Goal: Task Accomplishment & Management: Manage account settings

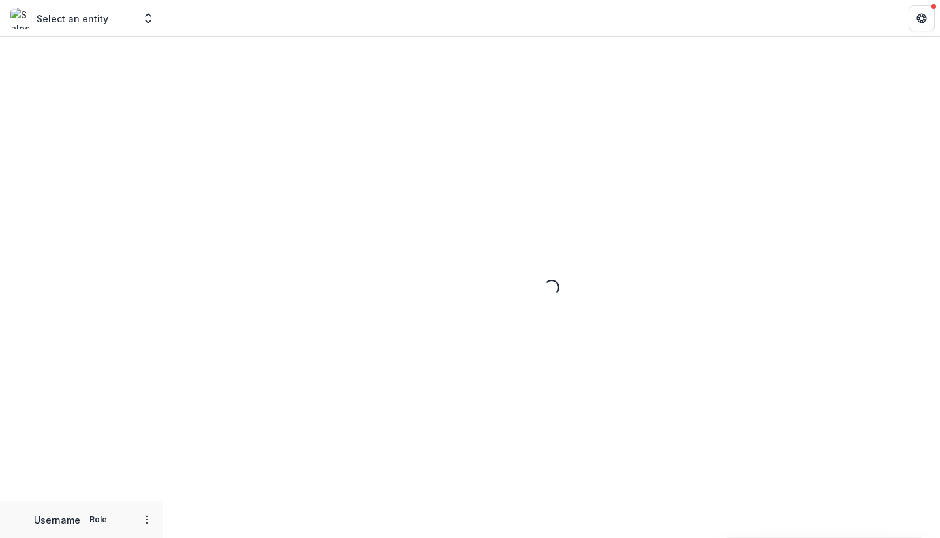
click at [939, 202] on div "Loading..." at bounding box center [551, 288] width 777 height 502
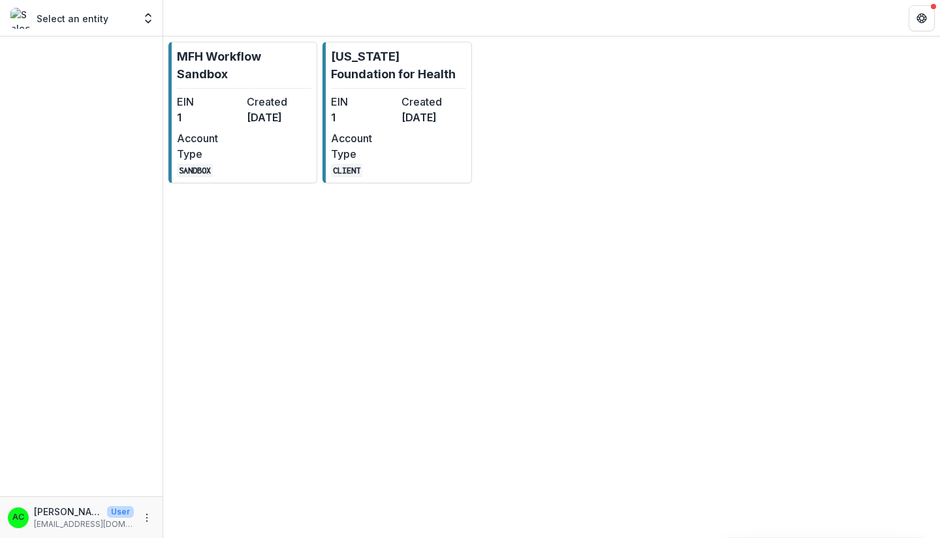
click at [392, 161] on dt "Account Type" at bounding box center [363, 146] width 65 height 31
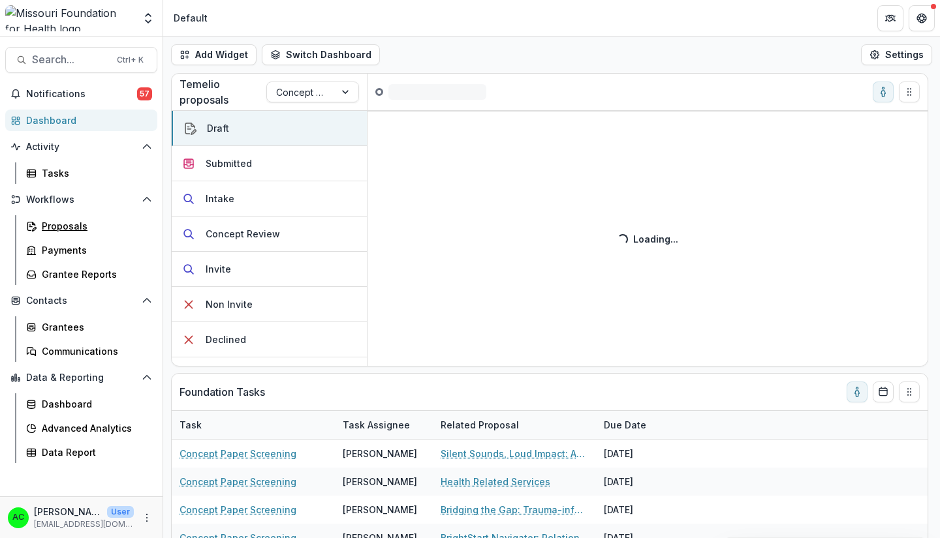
click at [36, 228] on icon at bounding box center [35, 229] width 4 height 4
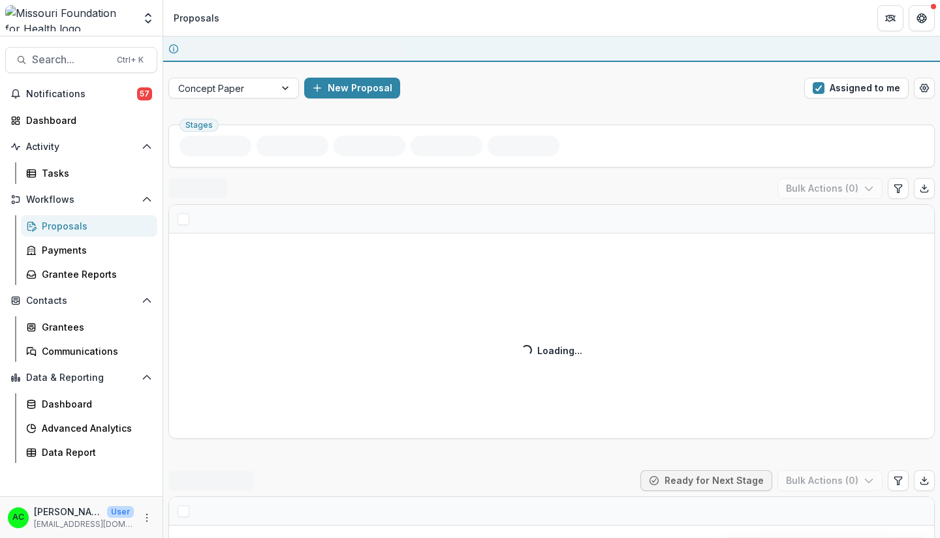
click at [862, 86] on button "Assigned to me" at bounding box center [856, 88] width 104 height 21
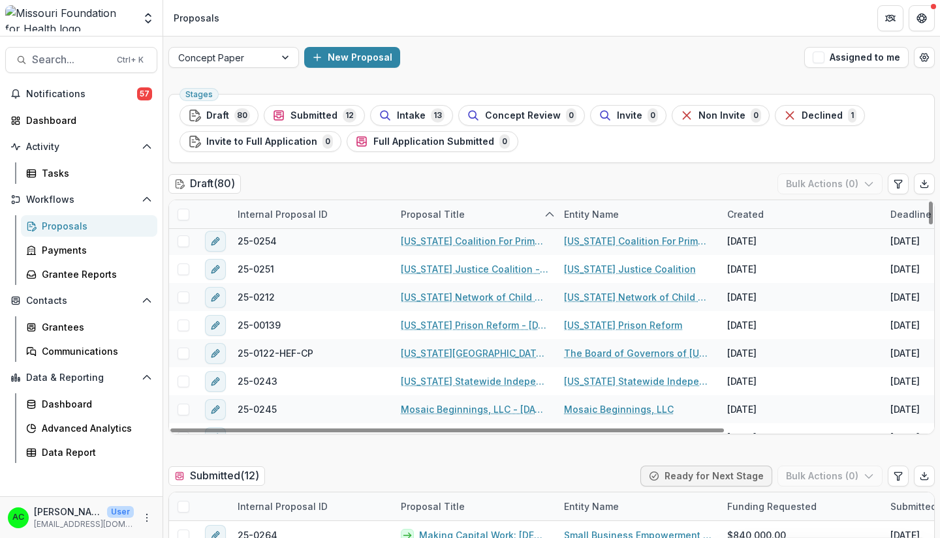
scroll to position [983, 0]
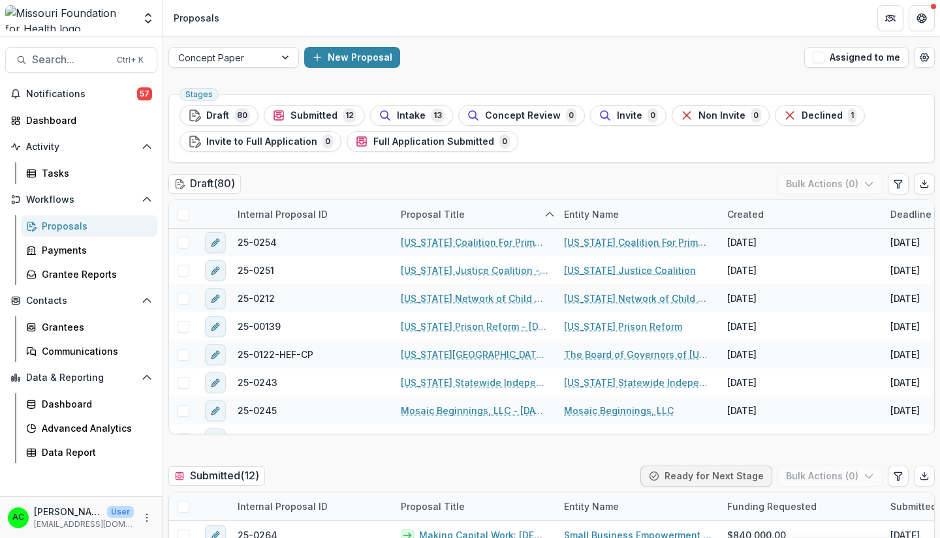
click at [664, 273] on link "[US_STATE] Justice Coalition" at bounding box center [630, 271] width 132 height 14
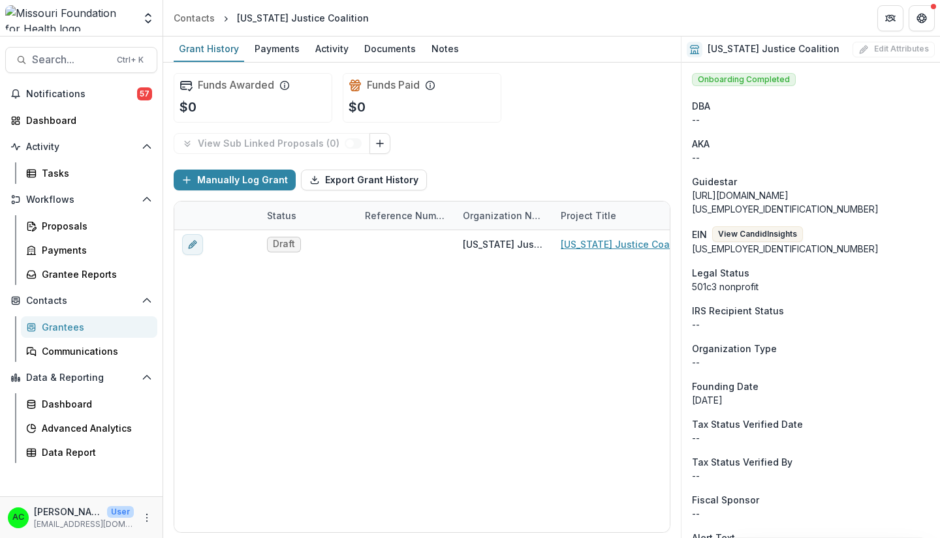
click at [629, 249] on link "[US_STATE] Justice Coalition - [DATE] - [DATE] Request for Concept Papers" at bounding box center [635, 245] width 148 height 14
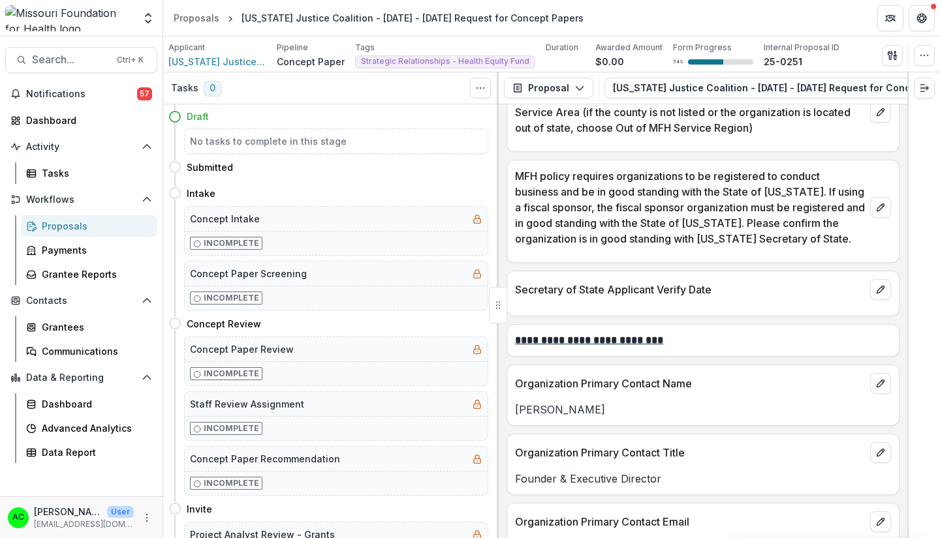
scroll to position [1392, 0]
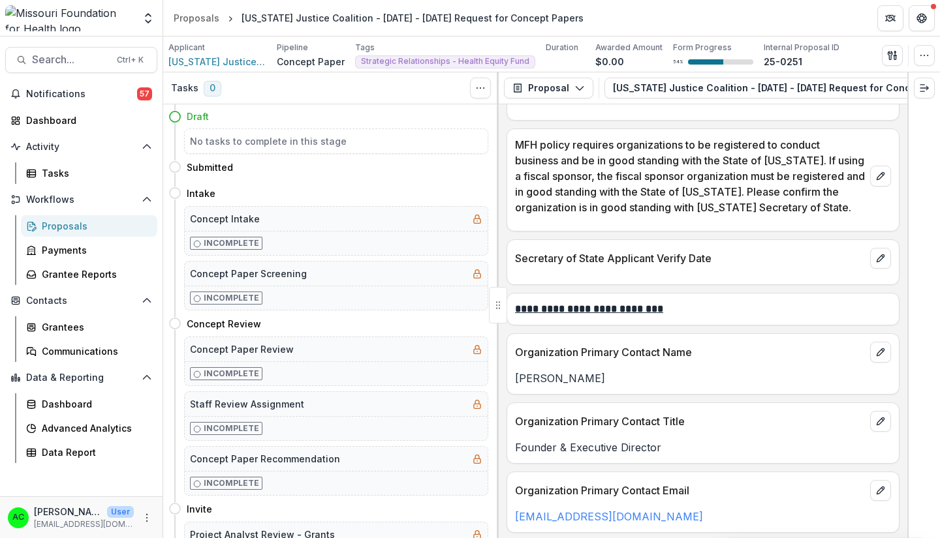
click at [189, 20] on div "Proposals" at bounding box center [197, 18] width 46 height 14
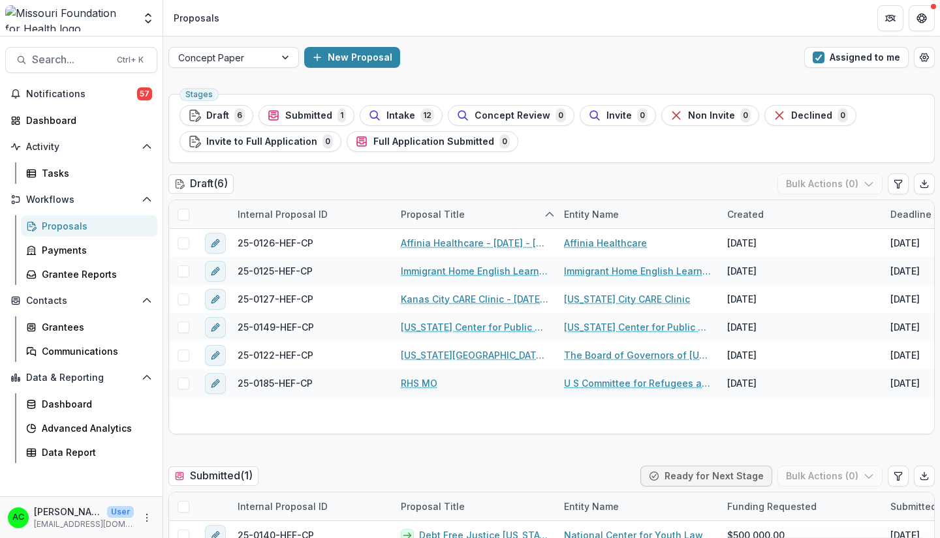
click at [881, 58] on button "Assigned to me" at bounding box center [856, 57] width 104 height 21
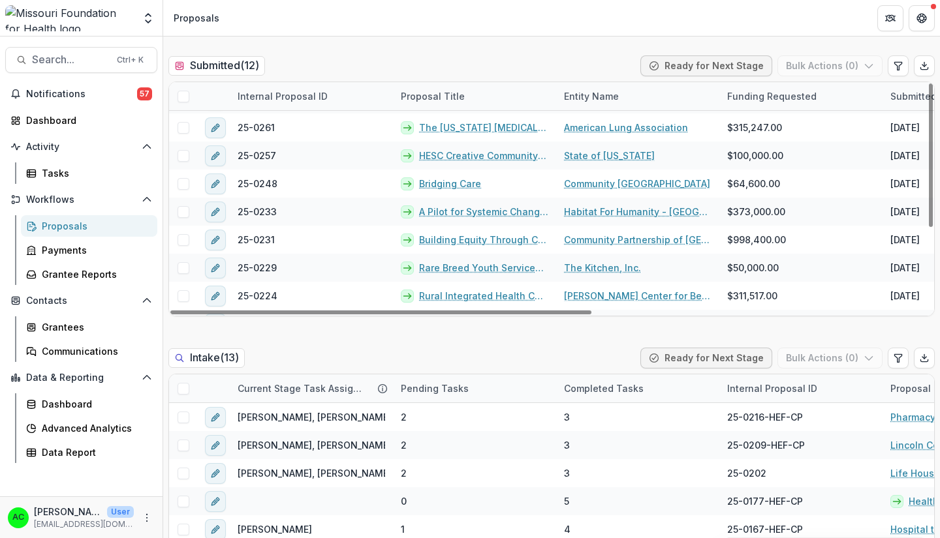
scroll to position [51, 0]
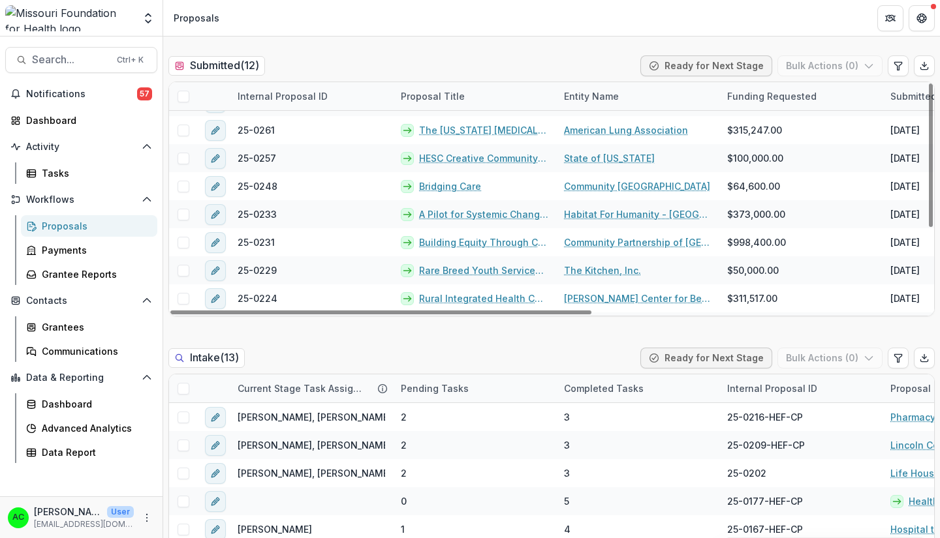
click at [929, 139] on div at bounding box center [931, 156] width 4 height 144
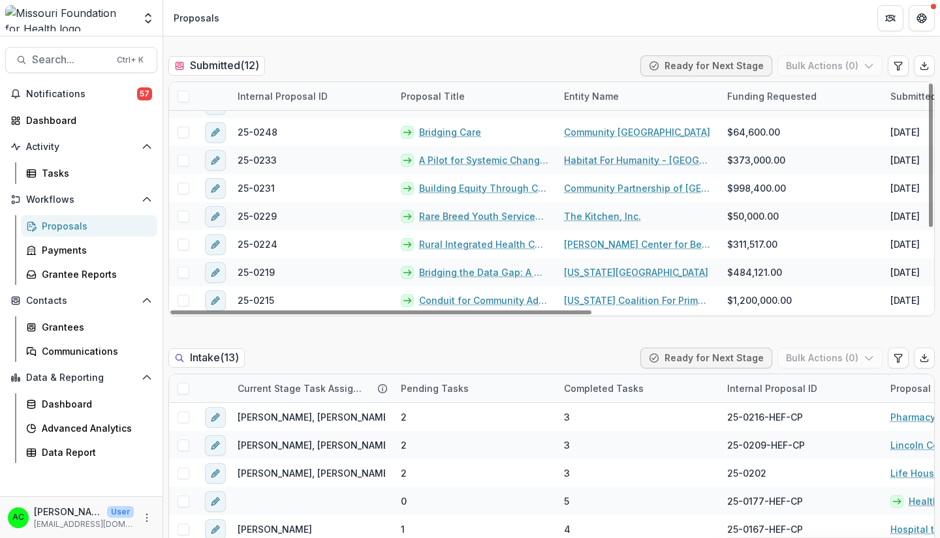
scroll to position [132, 0]
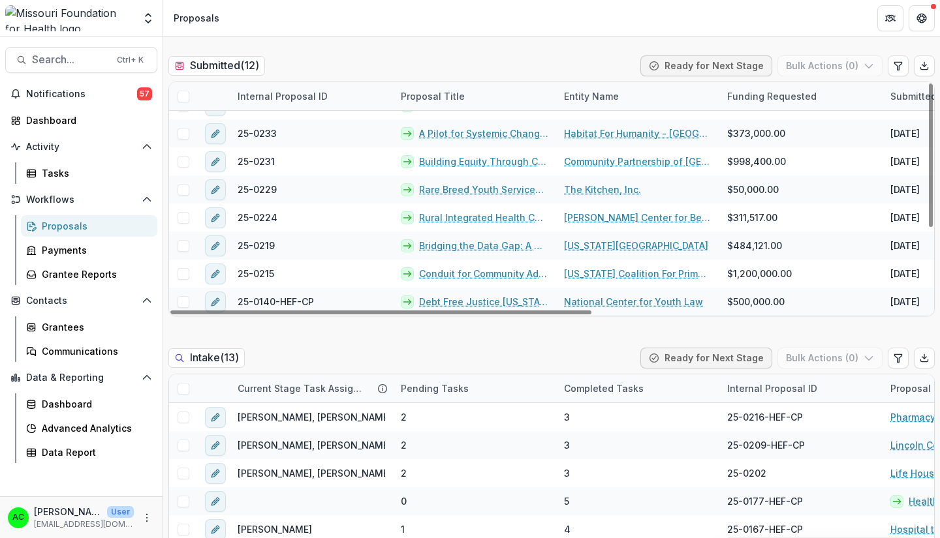
drag, startPoint x: 928, startPoint y: 140, endPoint x: 926, endPoint y: 224, distance: 84.2
click at [929, 224] on div at bounding box center [931, 156] width 4 height 144
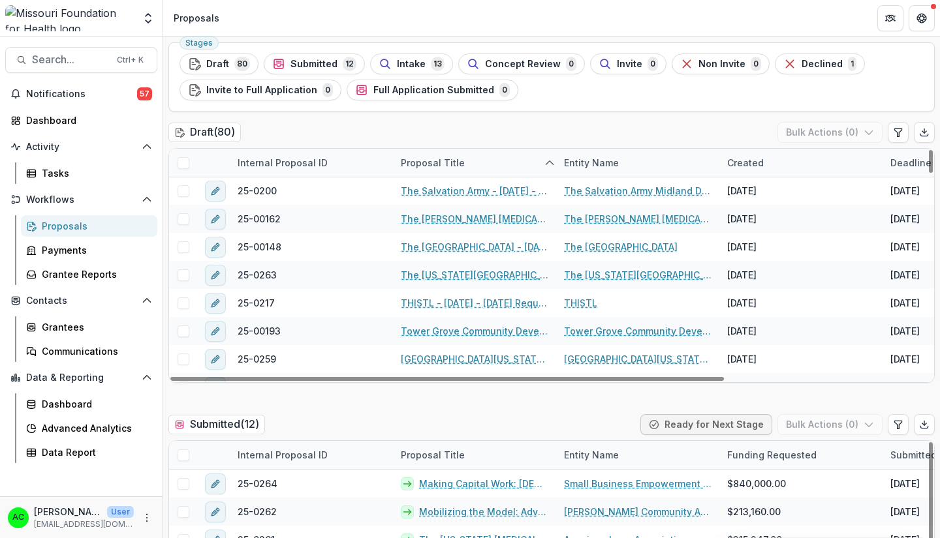
scroll to position [1949, 0]
